Goal: Task Accomplishment & Management: Manage account settings

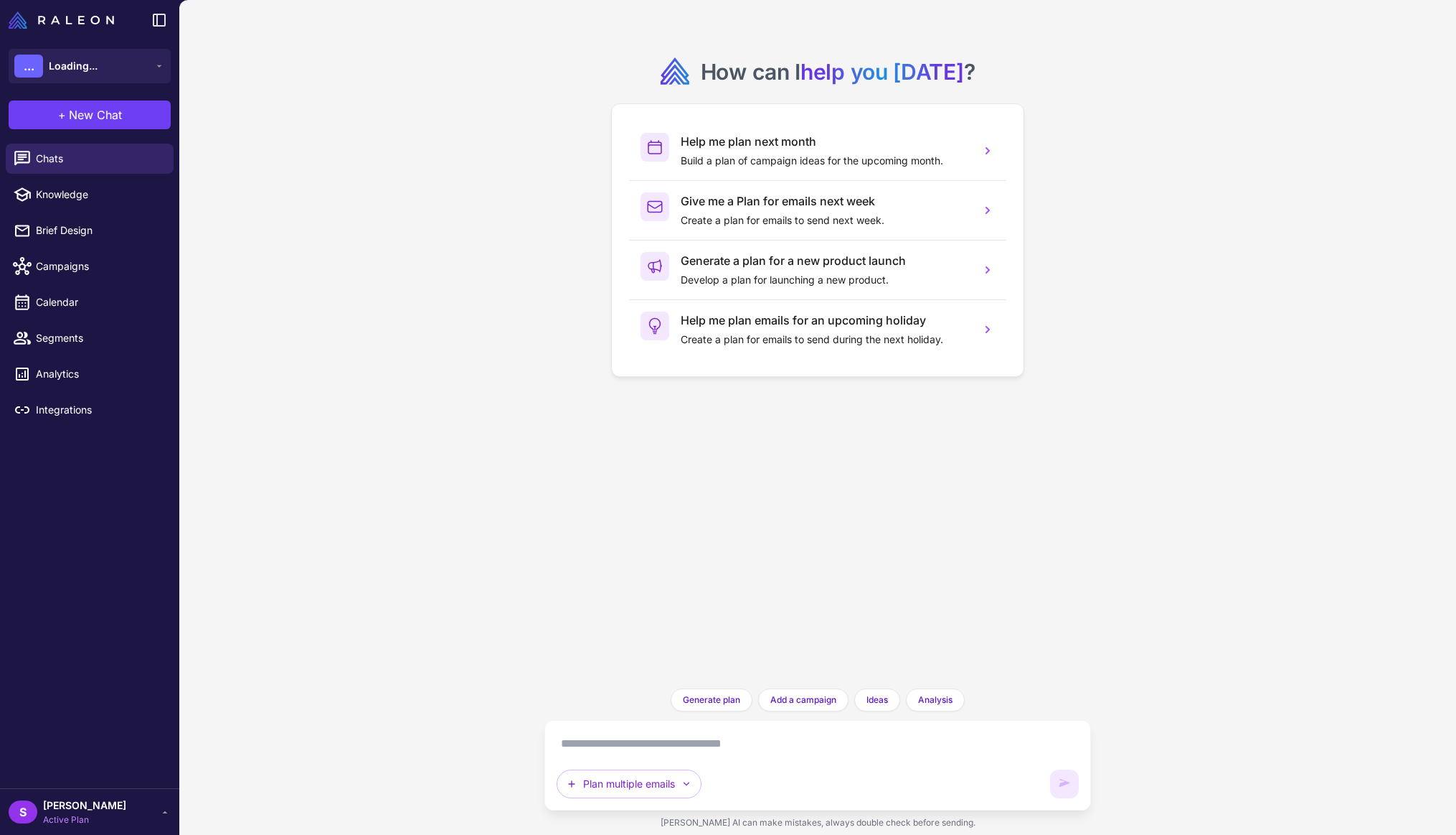
click at [102, 805] on span "[PERSON_NAME]" at bounding box center [85, 805] width 83 height 16
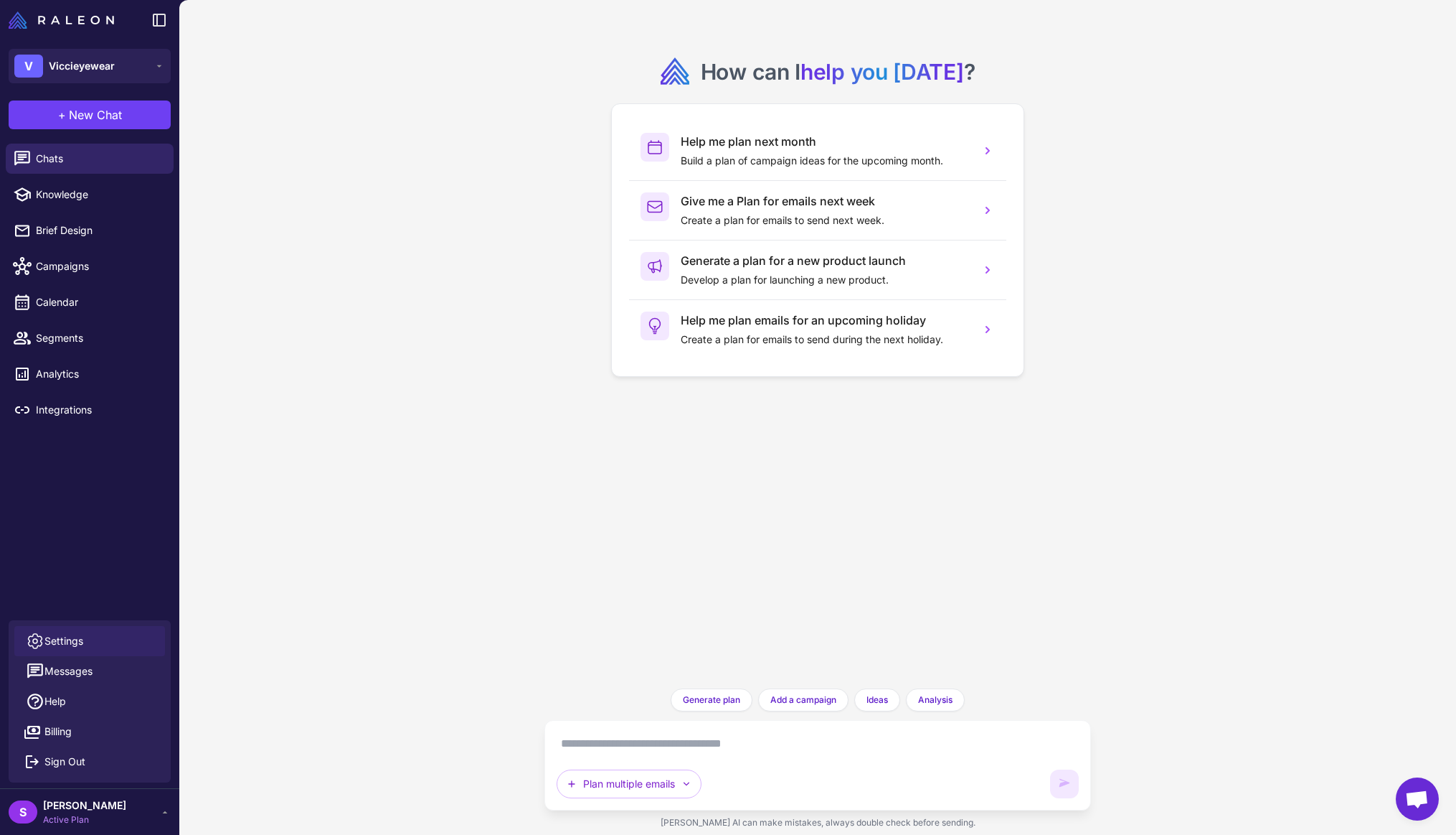
click at [69, 642] on span "Settings" at bounding box center [63, 641] width 38 height 16
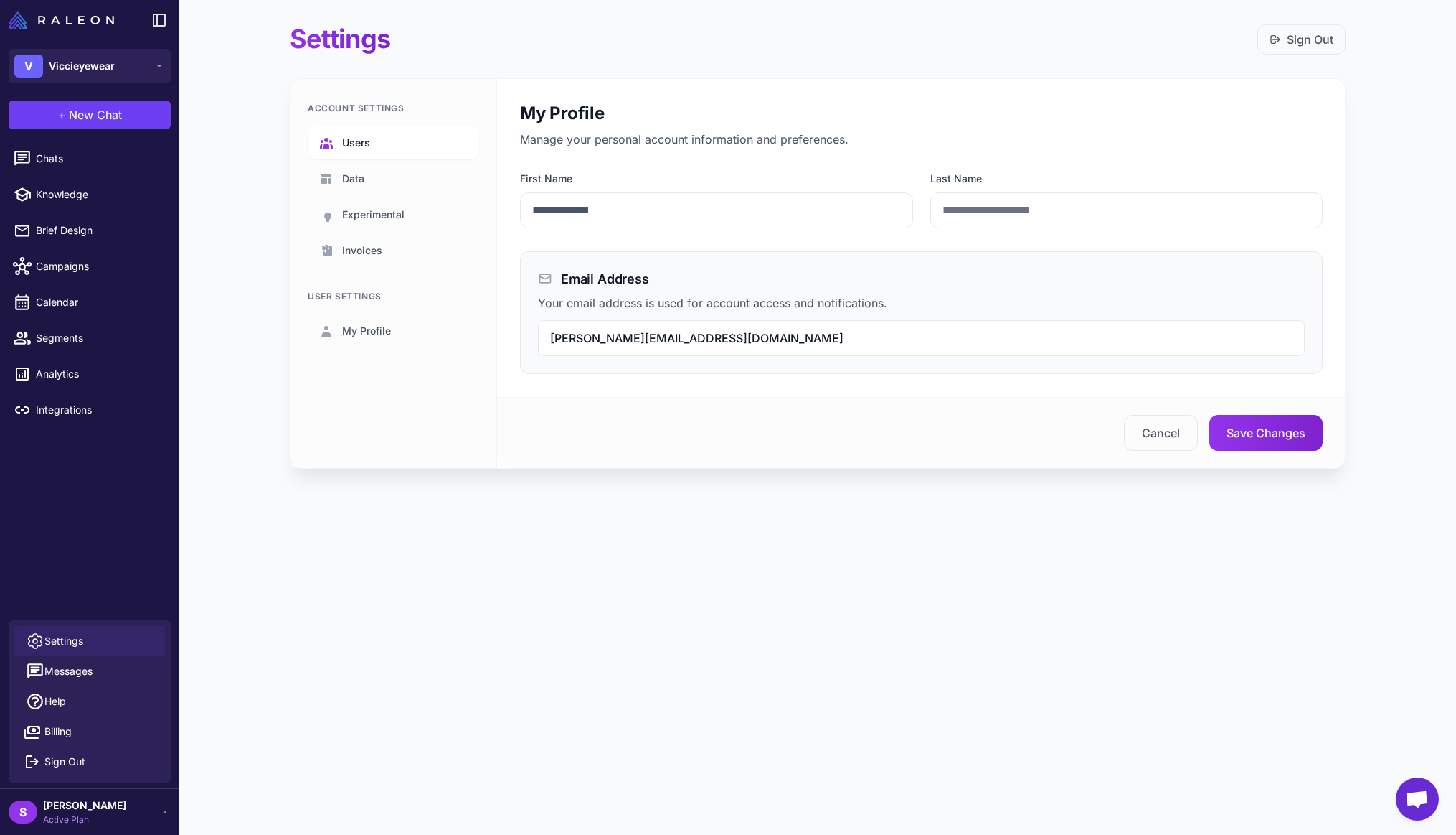
click at [363, 138] on span "Users" at bounding box center [356, 143] width 28 height 16
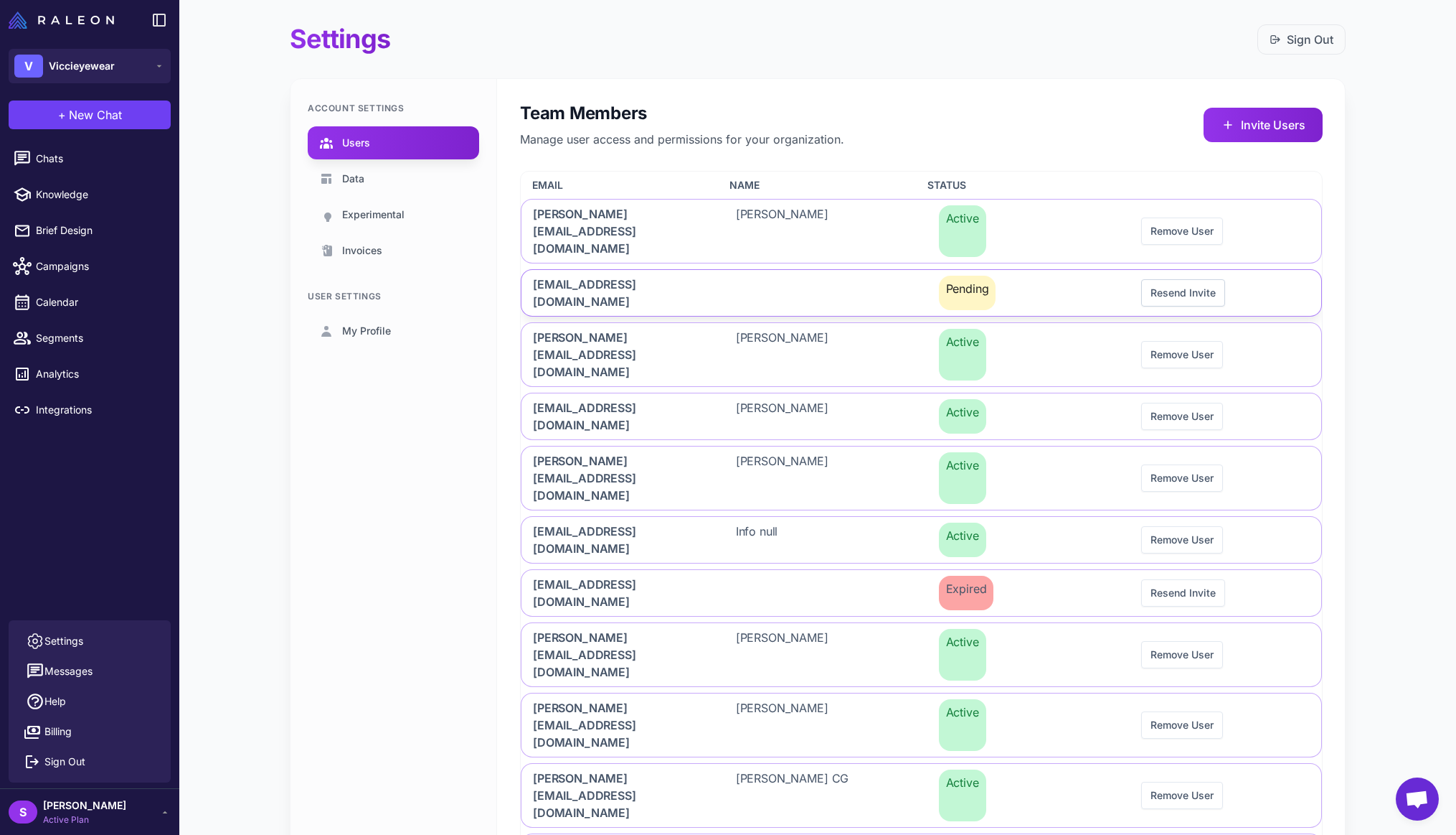
click at [1207, 279] on button "Resend Invite" at bounding box center [1183, 293] width 84 height 28
click at [1178, 403] on button "Remove User" at bounding box center [1182, 417] width 82 height 28
drag, startPoint x: 607, startPoint y: 480, endPoint x: 589, endPoint y: 478, distance: 18.1
click at [589, 575] on span "[EMAIL_ADDRESS][DOMAIN_NAME]" at bounding box center [617, 592] width 169 height 35
